Goal: Use online tool/utility: Utilize a website feature to perform a specific function

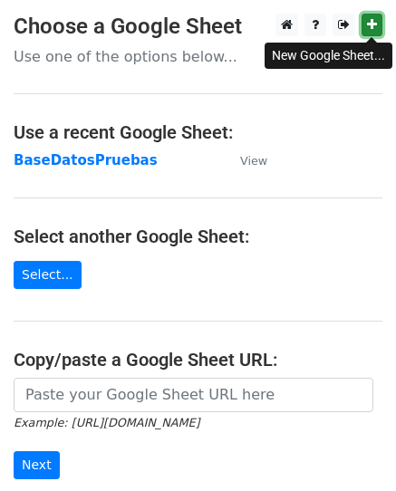
click at [368, 28] on icon at bounding box center [372, 24] width 10 height 13
click at [369, 25] on icon at bounding box center [372, 24] width 10 height 13
click at [368, 29] on icon at bounding box center [372, 24] width 10 height 13
click at [86, 58] on p "Use one of the options below..." at bounding box center [198, 56] width 368 height 19
click at [363, 22] on link at bounding box center [371, 25] width 21 height 23
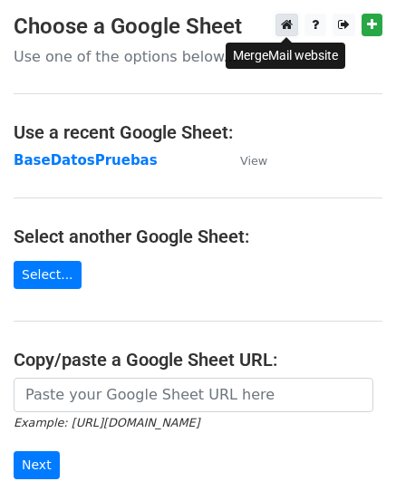
click at [280, 25] on link at bounding box center [286, 25] width 23 height 23
click at [109, 33] on h3 "Choose a Google Sheet" at bounding box center [198, 27] width 368 height 26
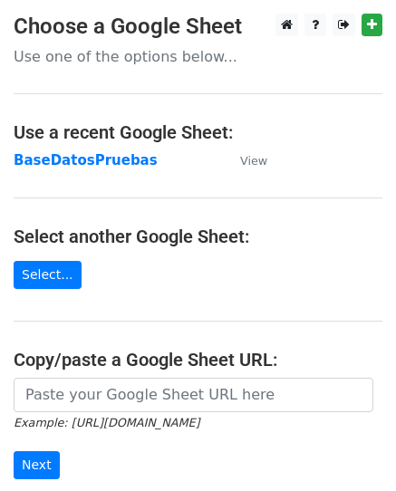
click at [110, 50] on p "Use one of the options below..." at bounding box center [198, 56] width 368 height 19
click at [103, 62] on p "Use one of the options below..." at bounding box center [198, 56] width 368 height 19
click at [105, 162] on strong "BaseDatosPruebas" at bounding box center [86, 160] width 144 height 16
